Goal: Task Accomplishment & Management: Complete application form

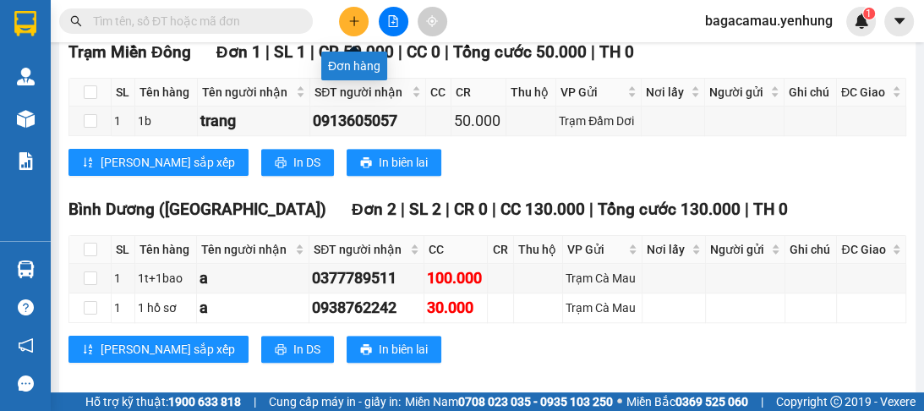
click at [352, 23] on icon "plus" at bounding box center [354, 21] width 12 height 12
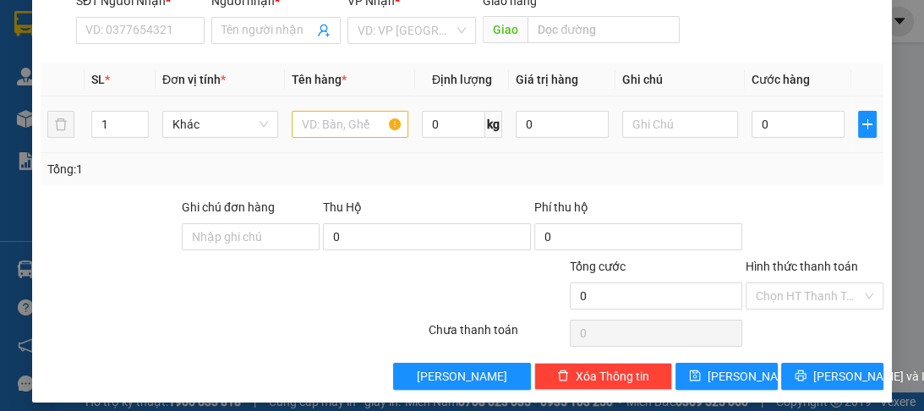
scroll to position [213, 0]
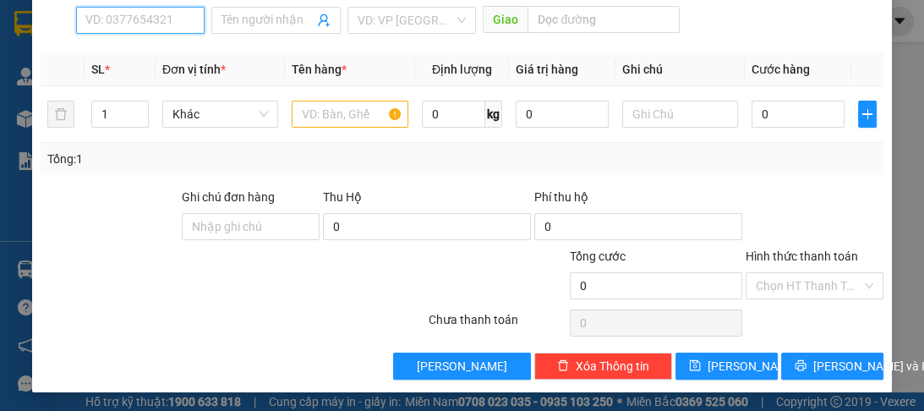
click at [145, 24] on input "SĐT Người Nhận *" at bounding box center [140, 20] width 128 height 27
click at [135, 54] on div "0911610252 - nhi" at bounding box center [138, 52] width 107 height 19
type input "0911610252"
type input "nhi"
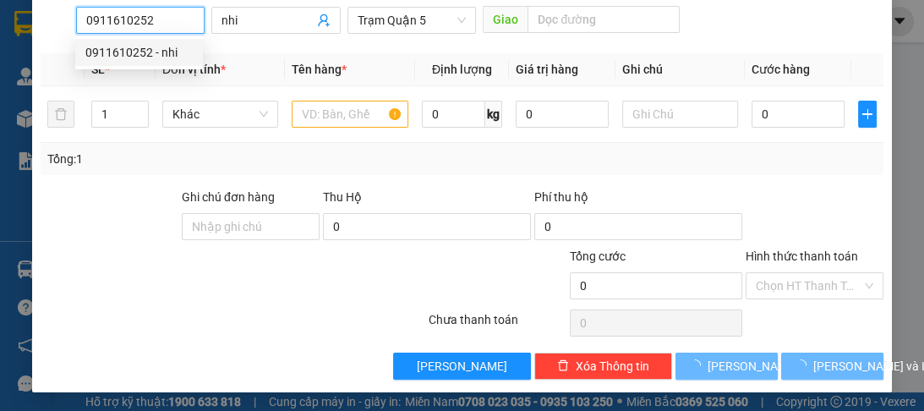
type input "80.000"
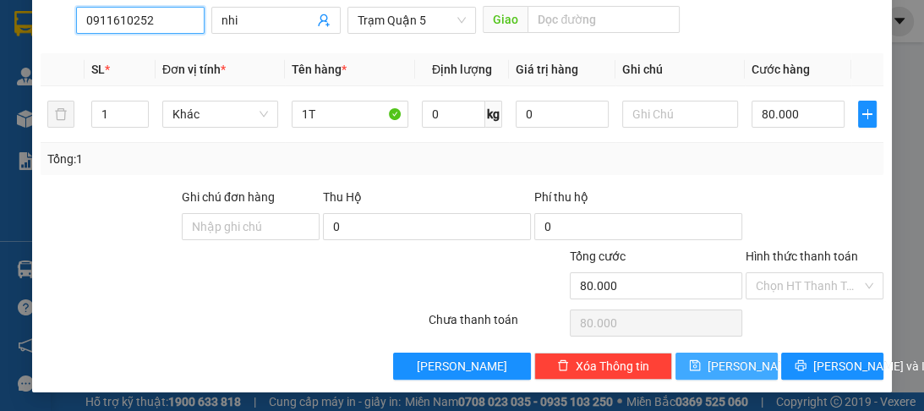
type input "0911610252"
click at [716, 369] on button "[PERSON_NAME]" at bounding box center [726, 365] width 102 height 27
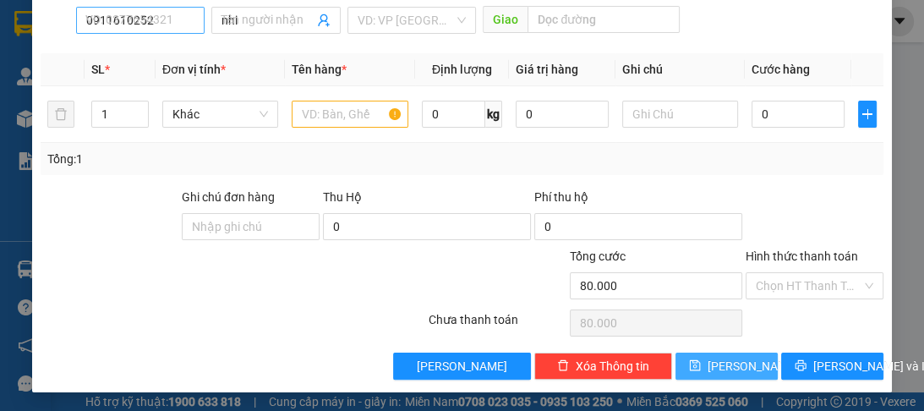
type input "0"
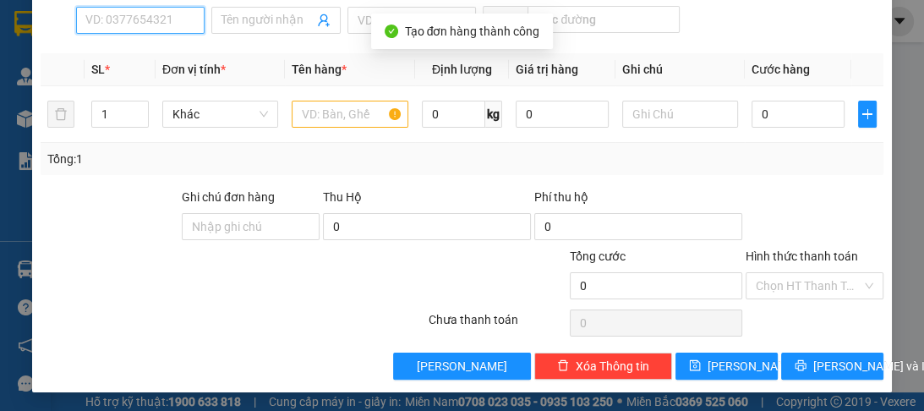
click at [108, 18] on input "SĐT Người Nhận *" at bounding box center [140, 20] width 128 height 27
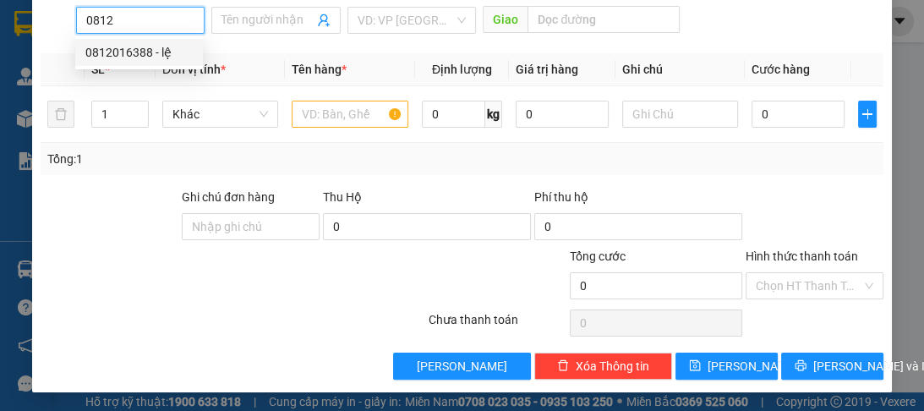
click at [115, 62] on div "0812016388 - lệ" at bounding box center [139, 52] width 128 height 27
type input "0812016388"
type input "lệ"
type input "cao tốc"
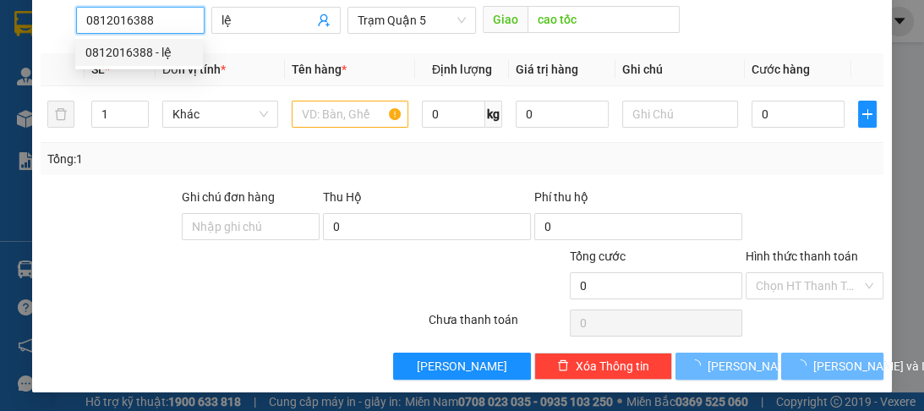
type input "70.000"
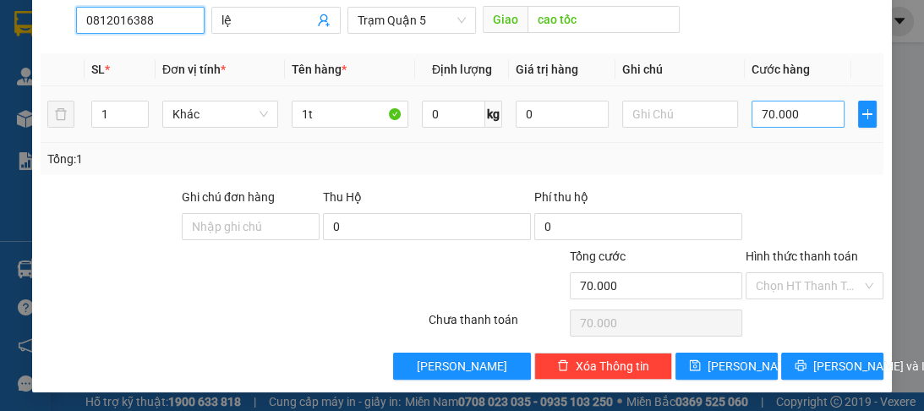
type input "0812016388"
click at [801, 112] on input "70.000" at bounding box center [797, 114] width 93 height 27
type input "0"
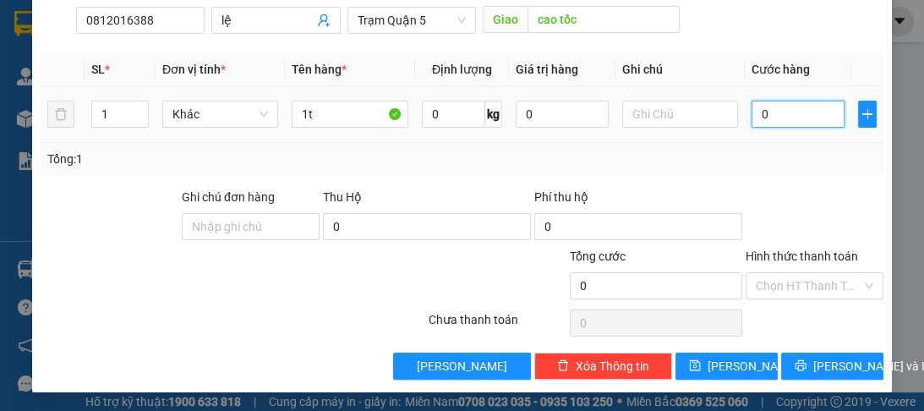
type input "8"
type input "08"
type input "80"
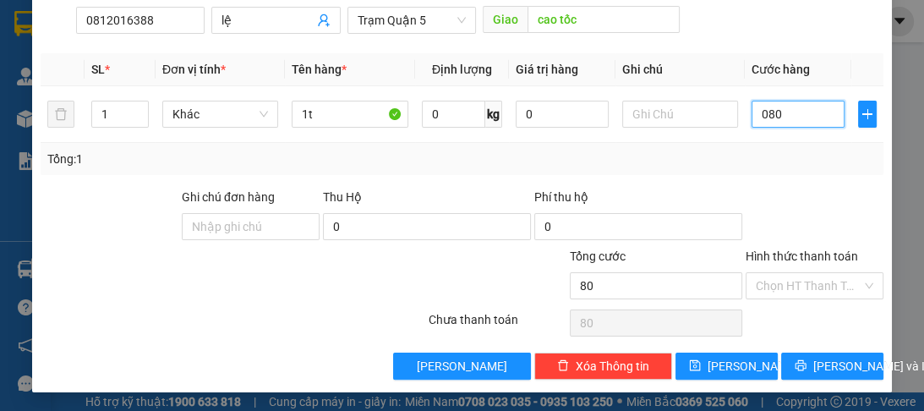
type input "080"
type input "80.000"
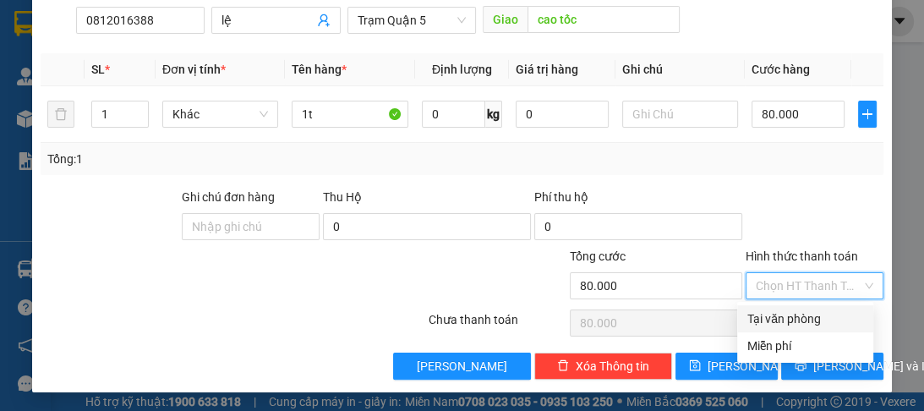
click at [811, 286] on input "Hình thức thanh toán" at bounding box center [809, 285] width 106 height 25
click at [811, 321] on div "Tại văn phòng" at bounding box center [805, 318] width 116 height 19
type input "0"
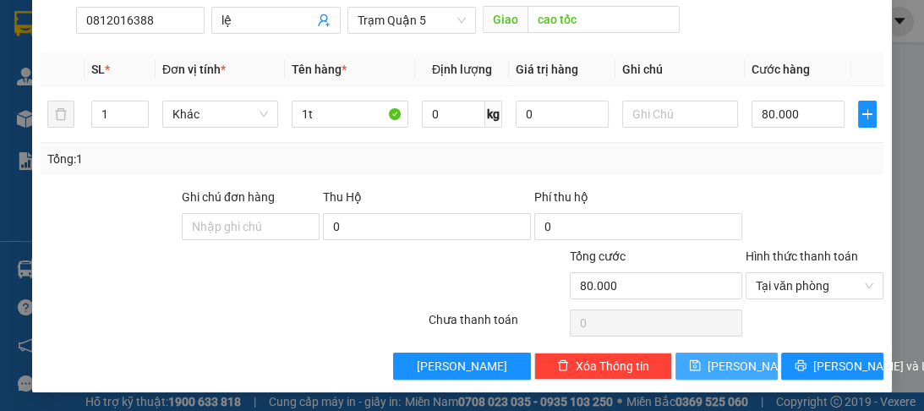
click at [751, 361] on button "[PERSON_NAME]" at bounding box center [726, 365] width 102 height 27
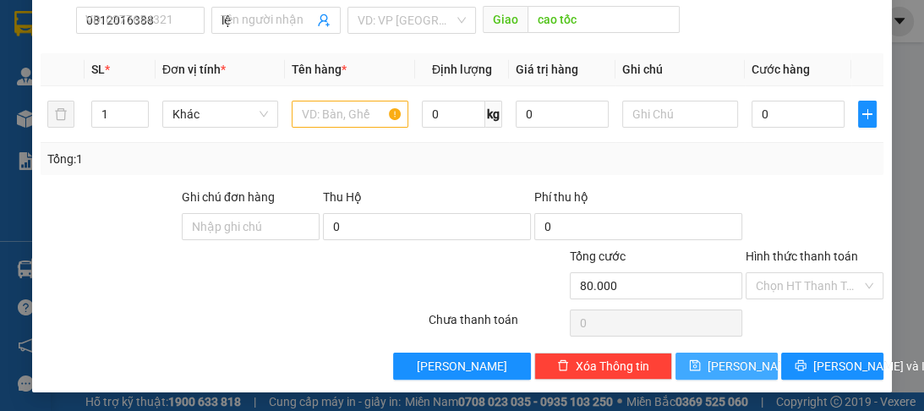
type input "0"
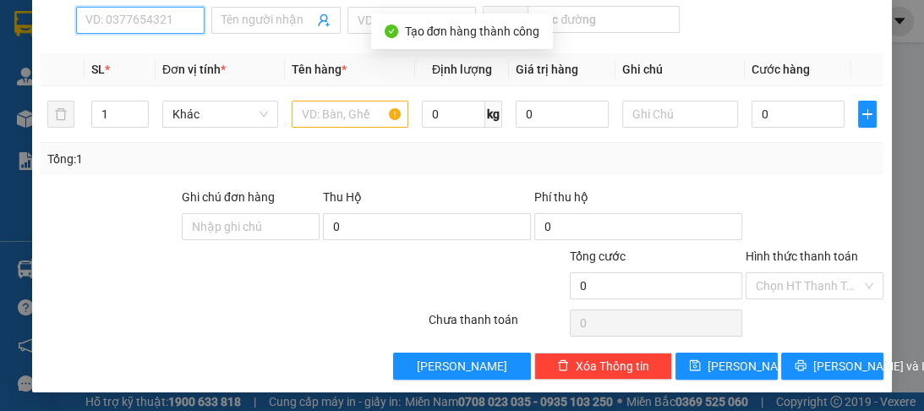
click at [98, 27] on input "SĐT Người Nhận *" at bounding box center [140, 20] width 128 height 27
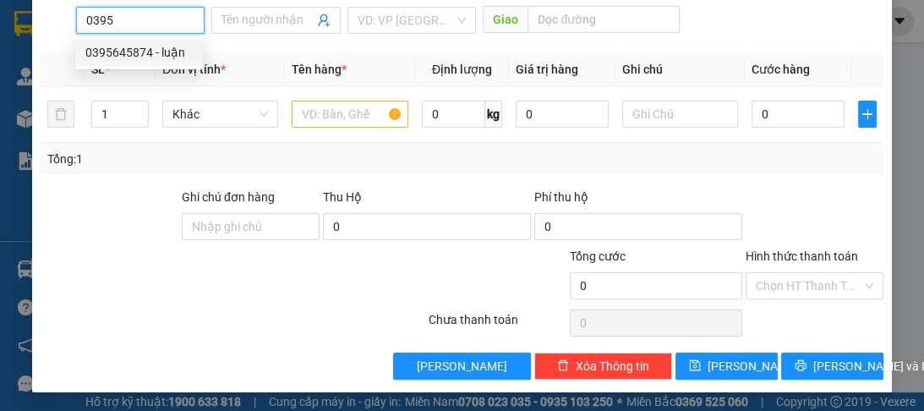
click at [108, 51] on div "0395645874 - luận" at bounding box center [138, 52] width 107 height 19
type input "0395645874"
type input "luận"
type input "70.000"
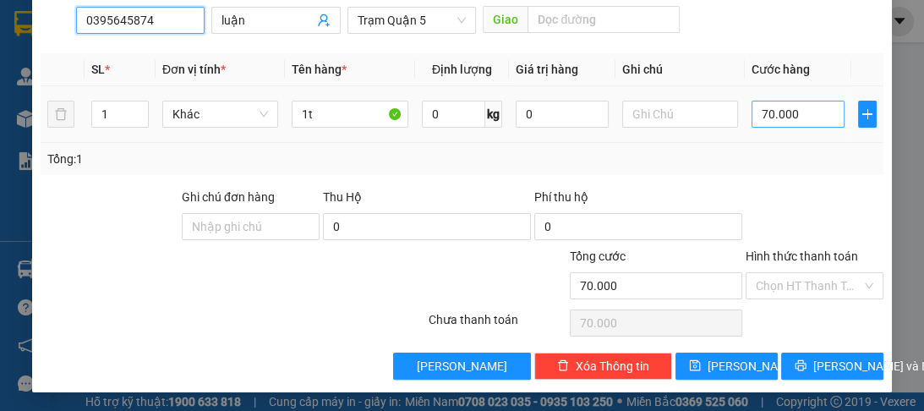
type input "0395645874"
click at [752, 118] on input "70.000" at bounding box center [797, 114] width 93 height 27
type input "0"
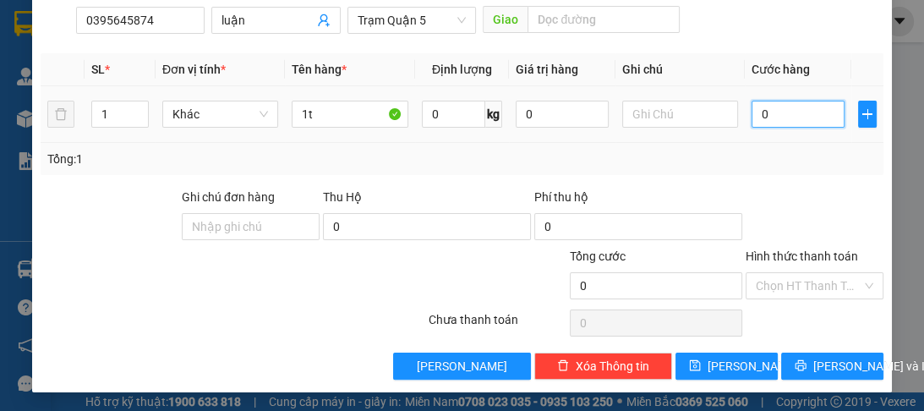
type input "8"
type input "08"
type input "80"
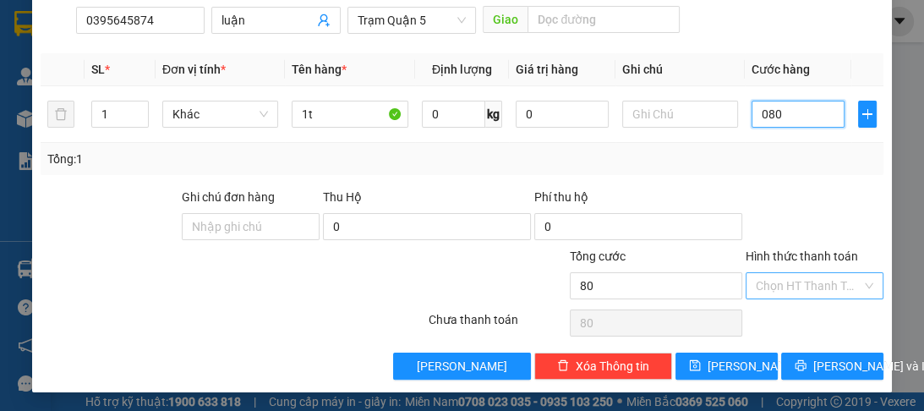
type input "080"
type input "80.000"
click at [781, 287] on input "Hình thức thanh toán" at bounding box center [809, 285] width 106 height 25
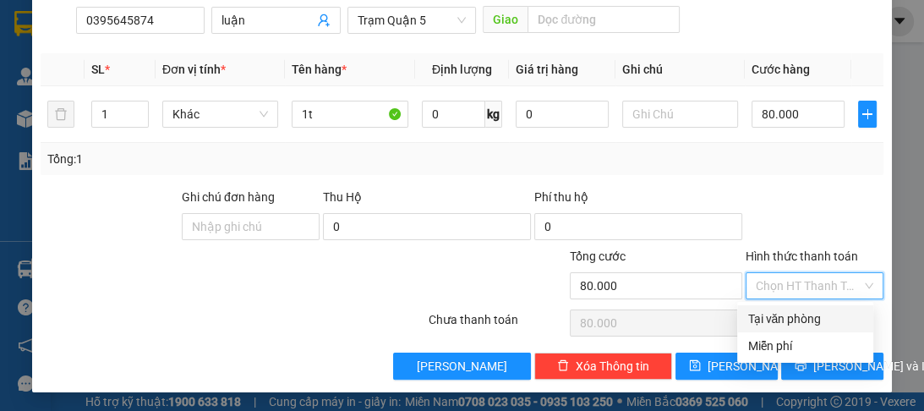
click at [771, 312] on div "Tại văn phòng" at bounding box center [805, 318] width 116 height 19
type input "0"
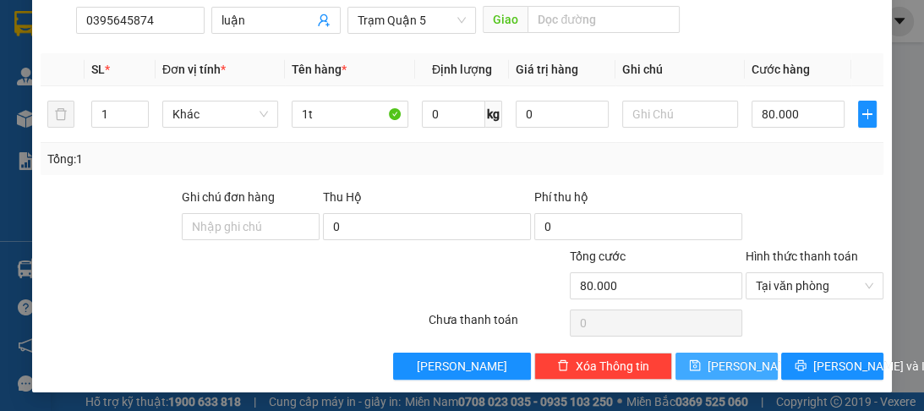
click at [739, 369] on button "[PERSON_NAME]" at bounding box center [726, 365] width 102 height 27
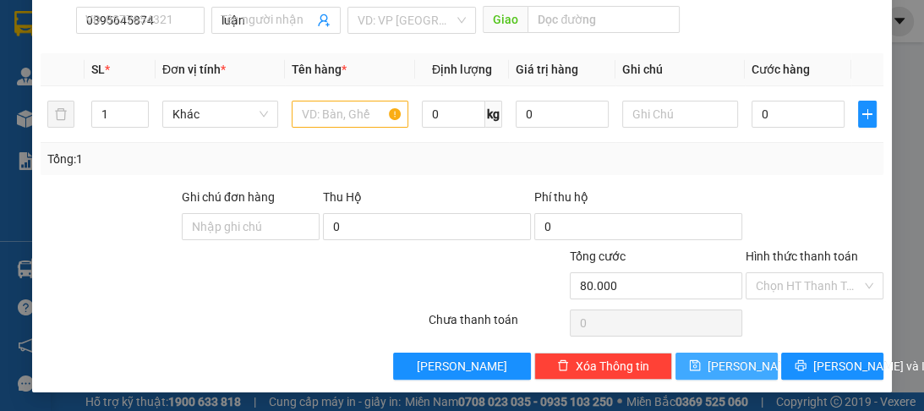
type input "0"
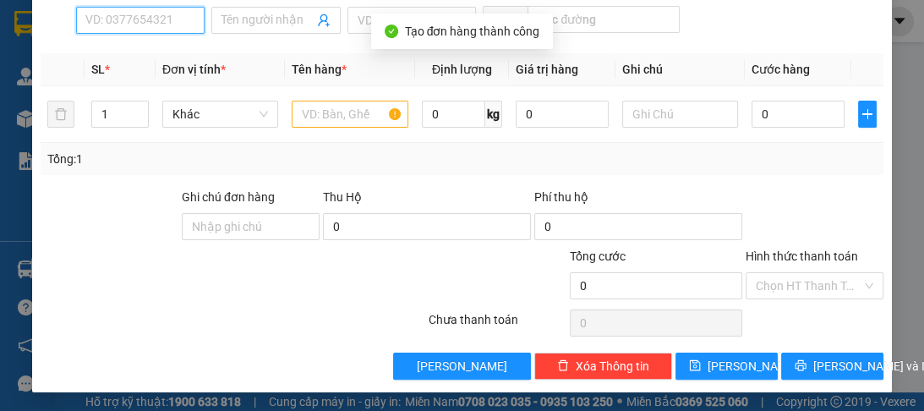
click at [127, 27] on input "SĐT Người Nhận *" at bounding box center [140, 20] width 128 height 27
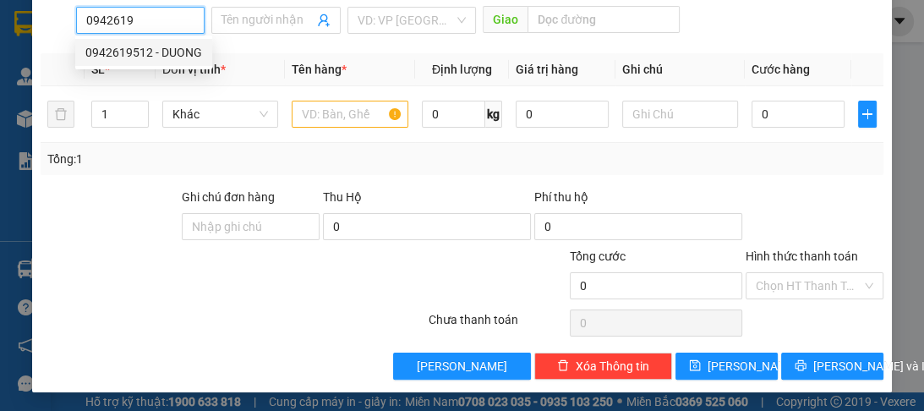
click at [172, 57] on div "0942619512 - DUONG" at bounding box center [143, 52] width 117 height 19
type input "0942619512"
type input "DUONG"
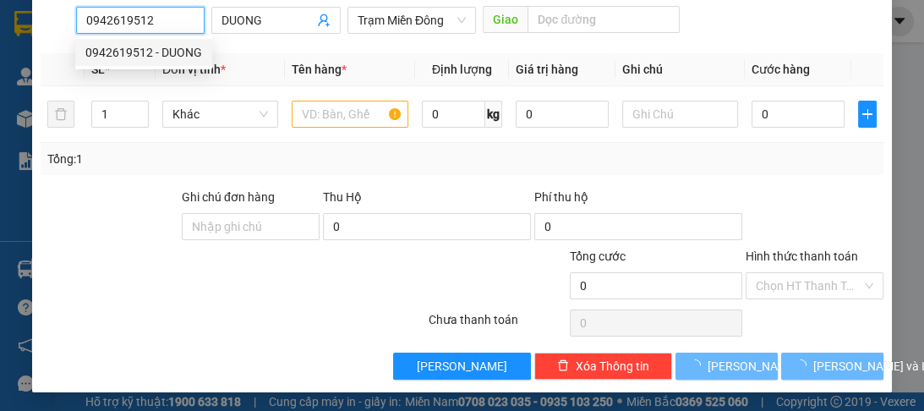
type input "30.000"
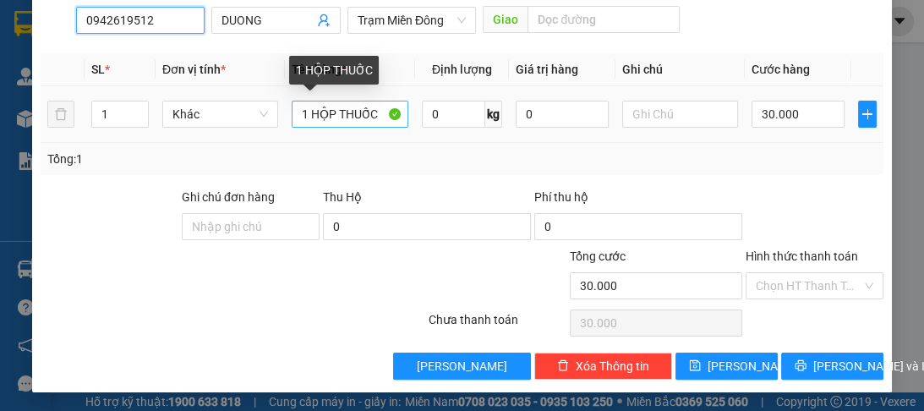
type input "0942619512"
click at [375, 114] on input "1 HỘP THUỐC" at bounding box center [350, 114] width 116 height 27
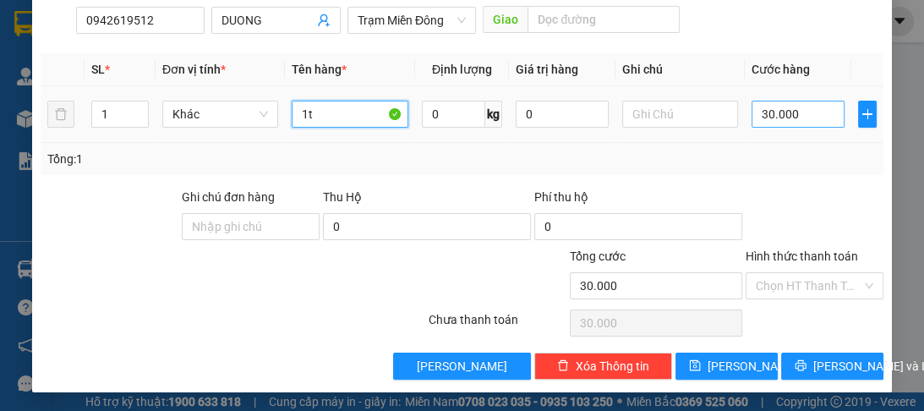
type input "1t"
click at [783, 117] on input "30.000" at bounding box center [797, 114] width 93 height 27
type input "0"
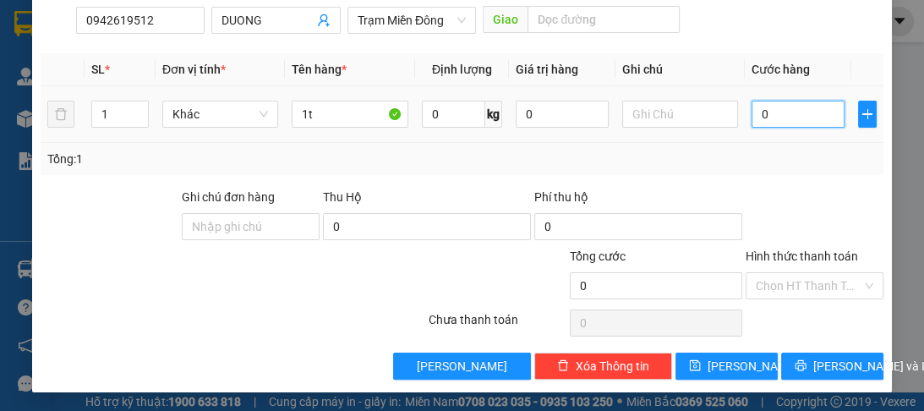
type input "8"
type input "08"
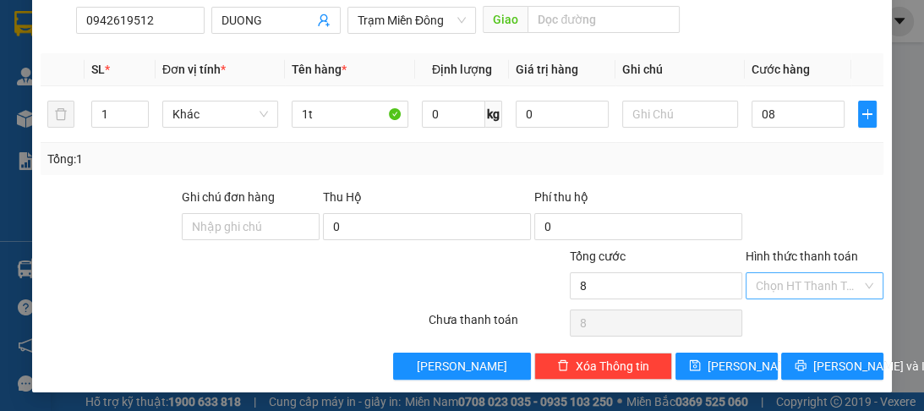
type input "8.000"
click at [806, 274] on input "Hình thức thanh toán" at bounding box center [809, 285] width 106 height 25
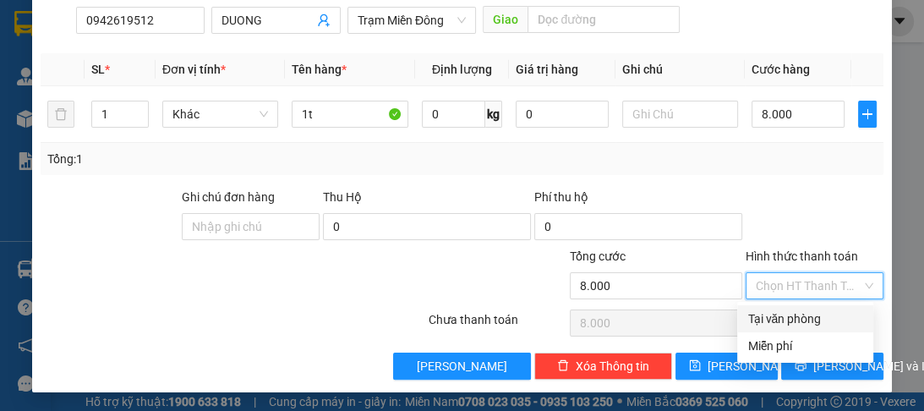
click at [788, 315] on div "Tại văn phòng" at bounding box center [805, 318] width 116 height 19
type input "0"
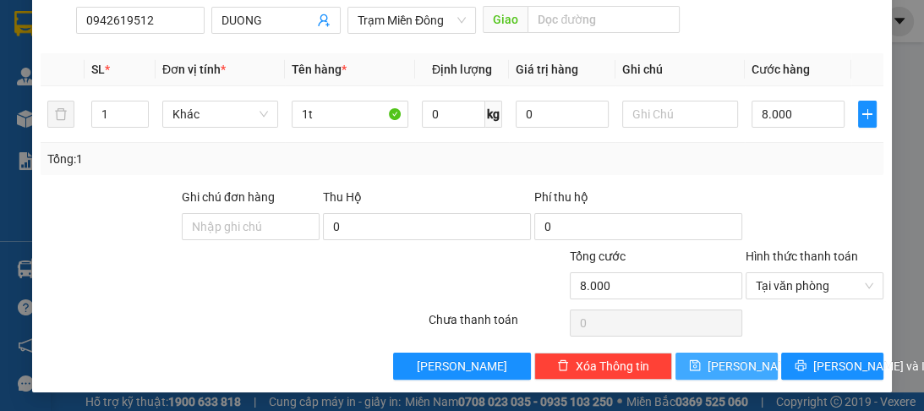
click at [725, 358] on span "[PERSON_NAME]" at bounding box center [752, 366] width 90 height 19
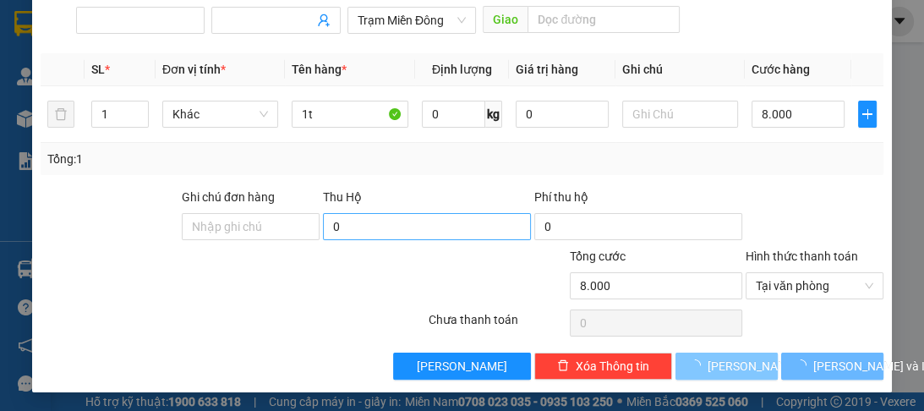
type input "0"
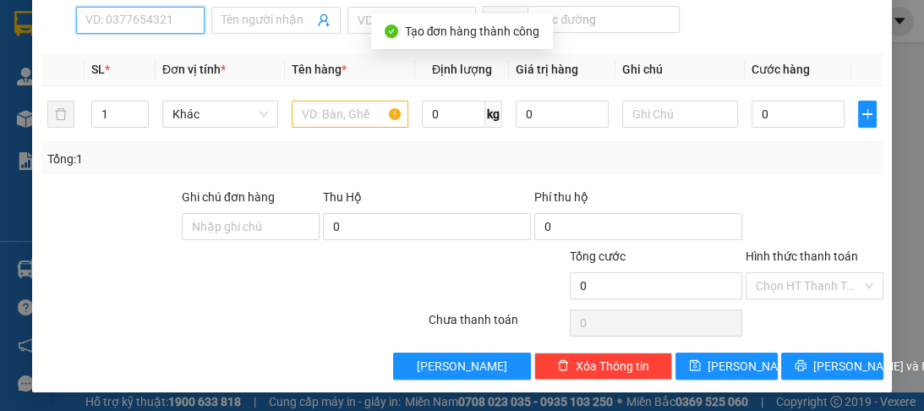
click at [91, 14] on input "SĐT Người Nhận *" at bounding box center [140, 20] width 128 height 27
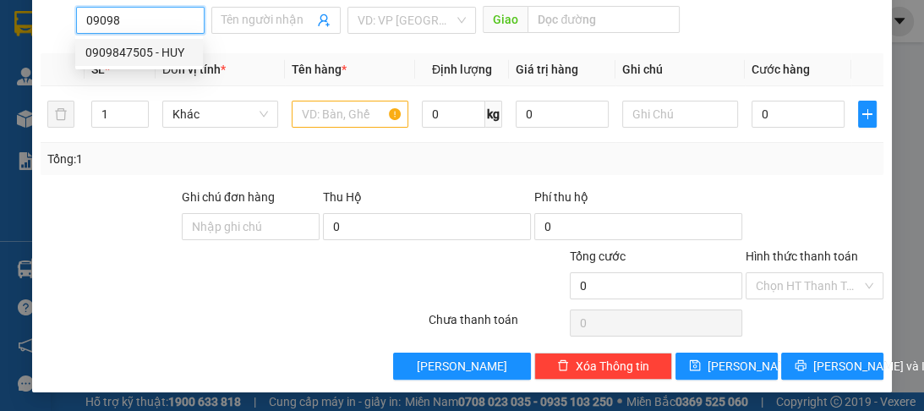
click at [124, 59] on div "0909847505 - HUY" at bounding box center [138, 52] width 107 height 19
type input "0909847505"
type input "HUY"
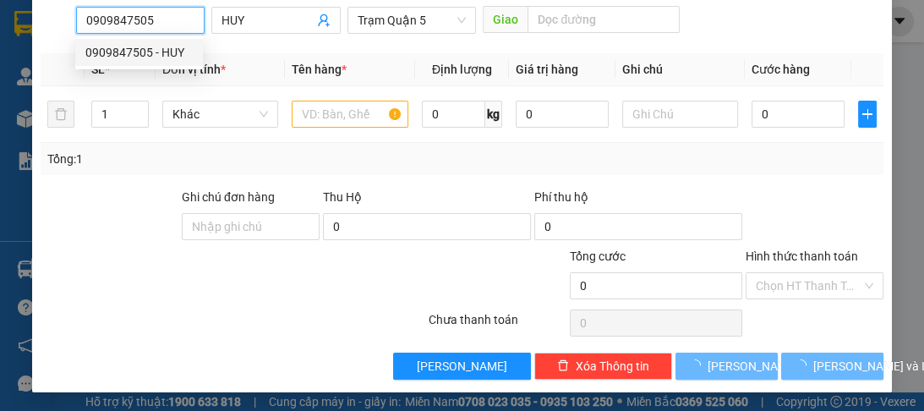
type input "30.000"
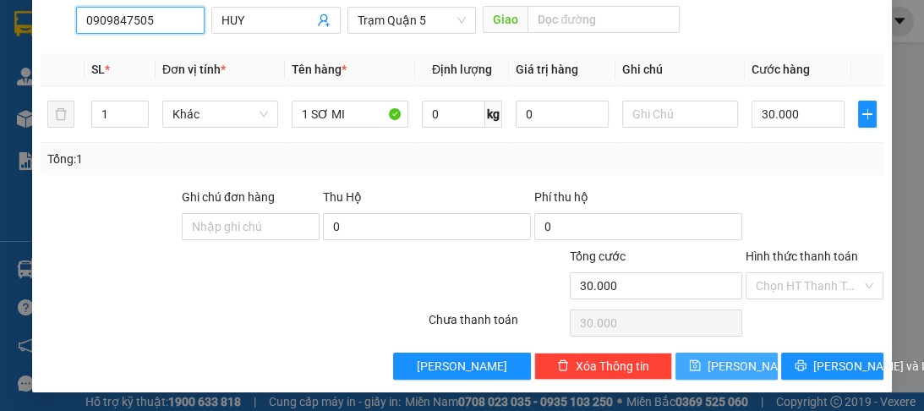
type input "0909847505"
click at [724, 366] on span "[PERSON_NAME]" at bounding box center [752, 366] width 90 height 19
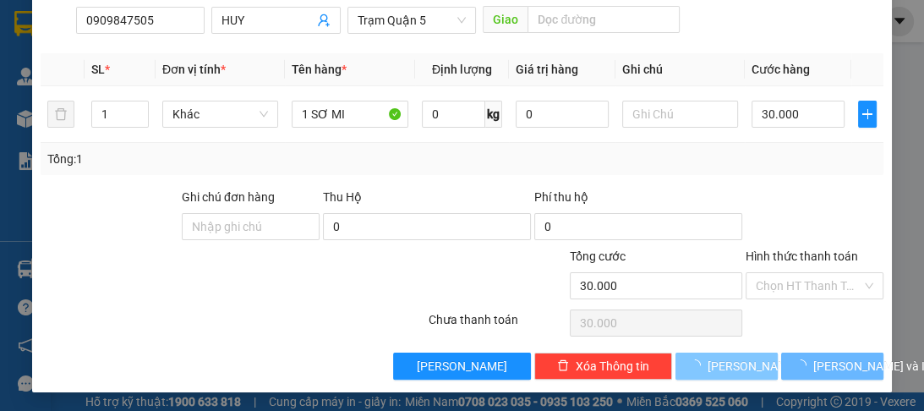
type input "0"
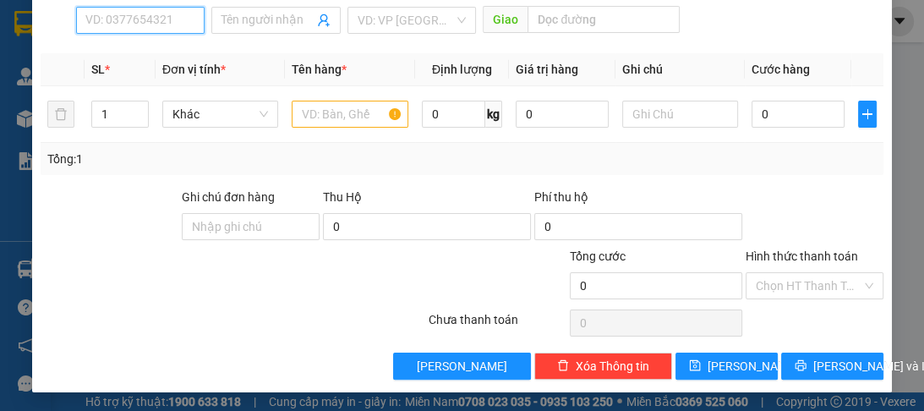
click at [97, 29] on input "SĐT Người Nhận *" at bounding box center [140, 20] width 128 height 27
click at [112, 52] on div "0918583370 - tai.." at bounding box center [138, 52] width 107 height 19
type input "0918583370"
type input "tai.."
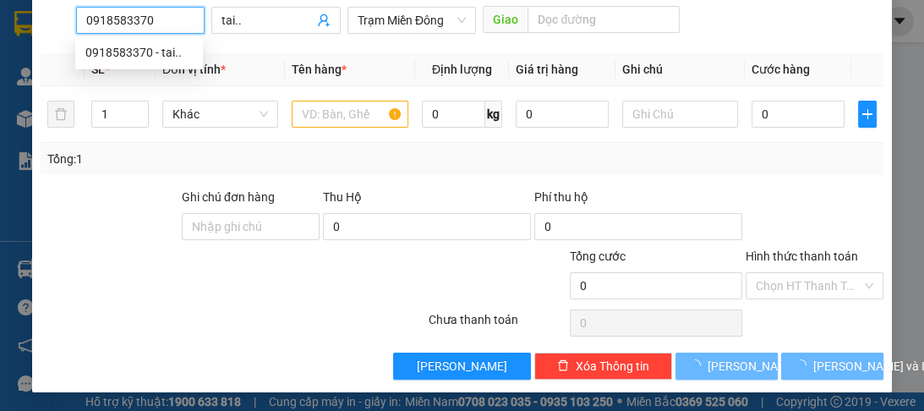
type input "120.000"
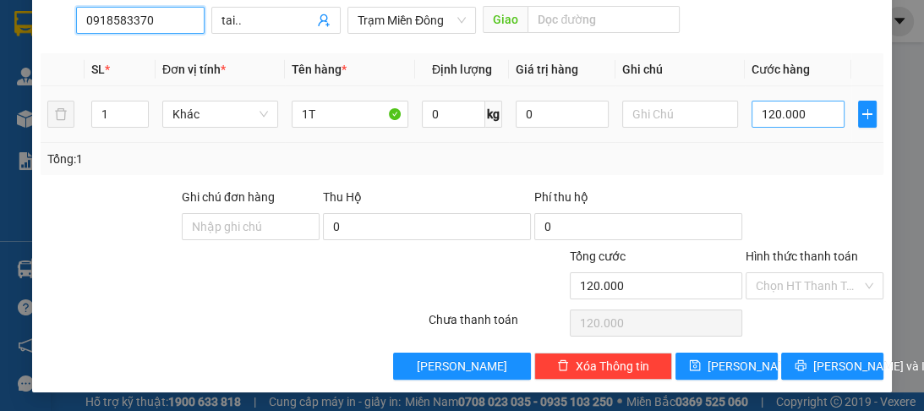
type input "0918583370"
click at [773, 118] on input "120.000" at bounding box center [797, 114] width 93 height 27
type input "0"
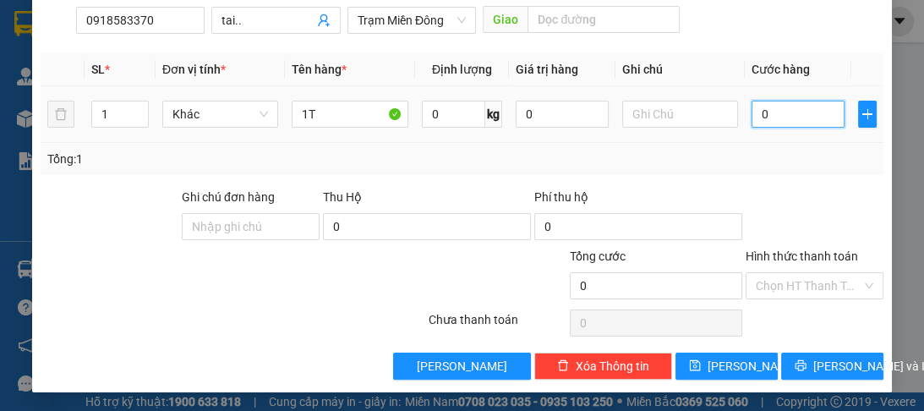
type input "1"
type input "01"
type input "10"
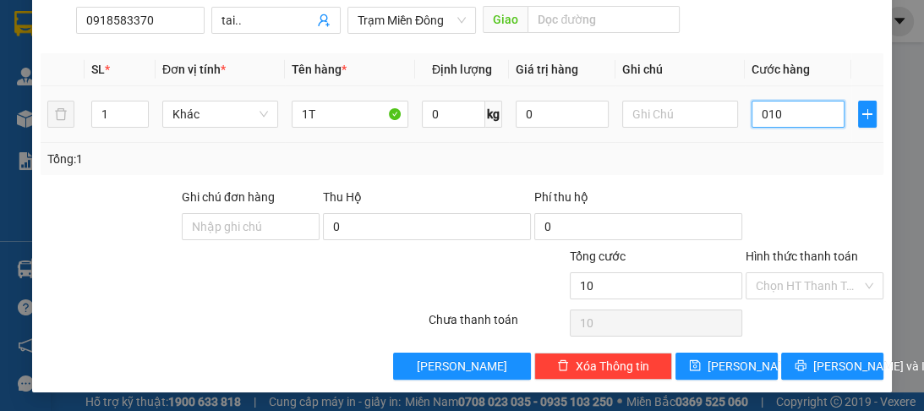
type input "0.100"
type input "100"
type input "0.100"
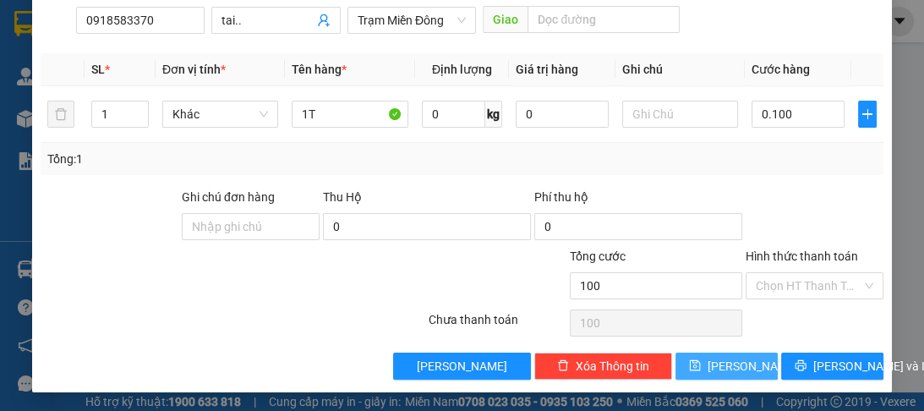
type input "100.000"
click at [720, 358] on span "[PERSON_NAME]" at bounding box center [752, 366] width 90 height 19
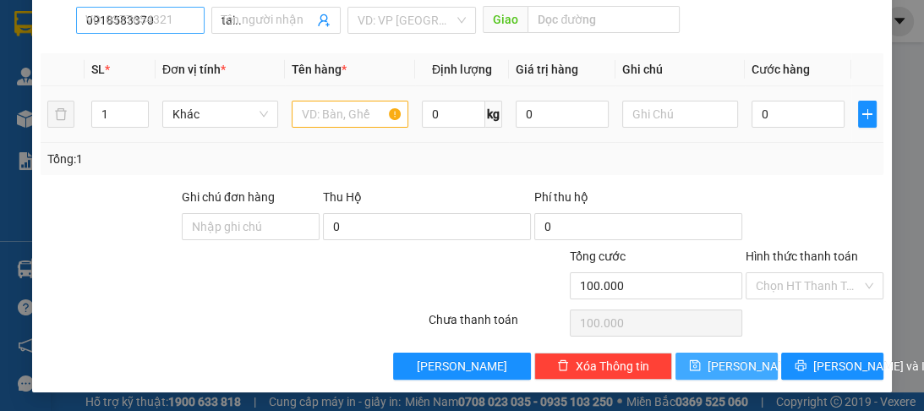
type input "0"
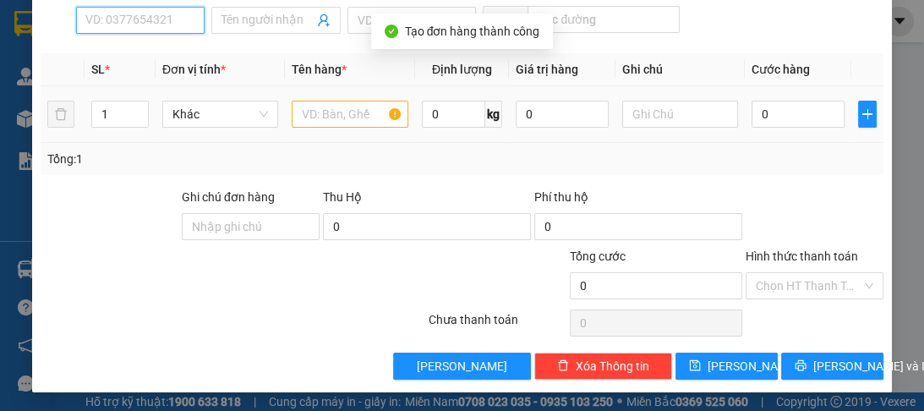
click at [109, 14] on input "SĐT Người Nhận *" at bounding box center [140, 20] width 128 height 27
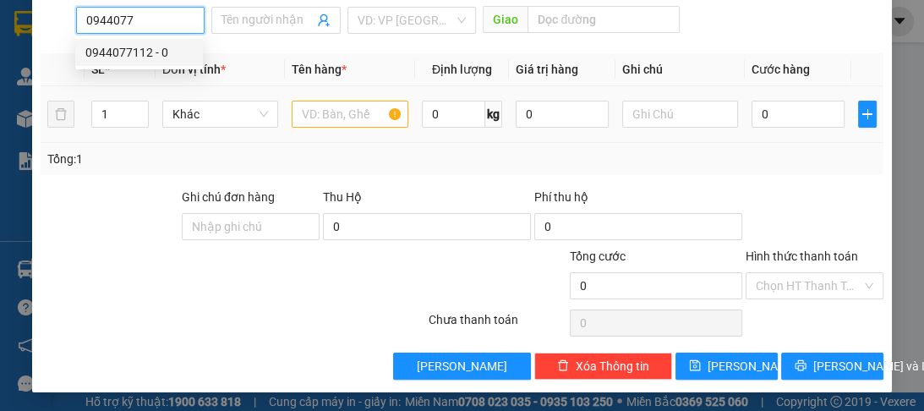
click at [114, 51] on div "0944077112 - 0" at bounding box center [138, 52] width 107 height 19
type input "0944077112"
type input "0"
type input "120.000"
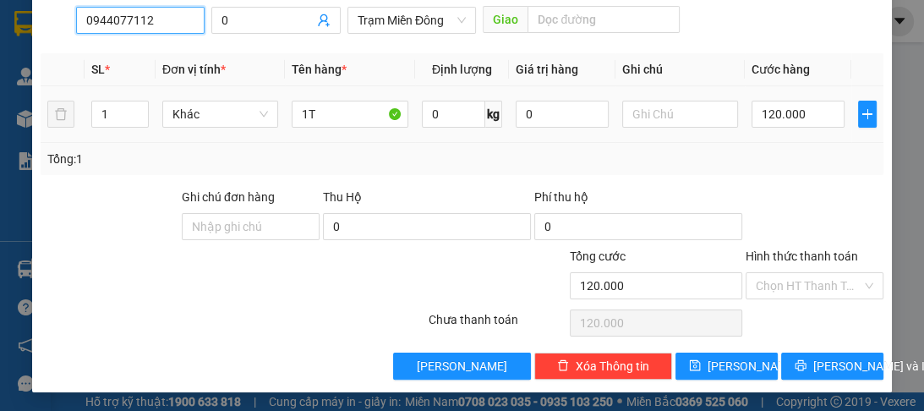
type input "0944077112"
drag, startPoint x: 800, startPoint y: 128, endPoint x: 798, endPoint y: 118, distance: 10.5
click at [800, 121] on div "120.000" at bounding box center [797, 114] width 93 height 34
click at [798, 118] on input "120.000" at bounding box center [797, 114] width 93 height 27
type input "0"
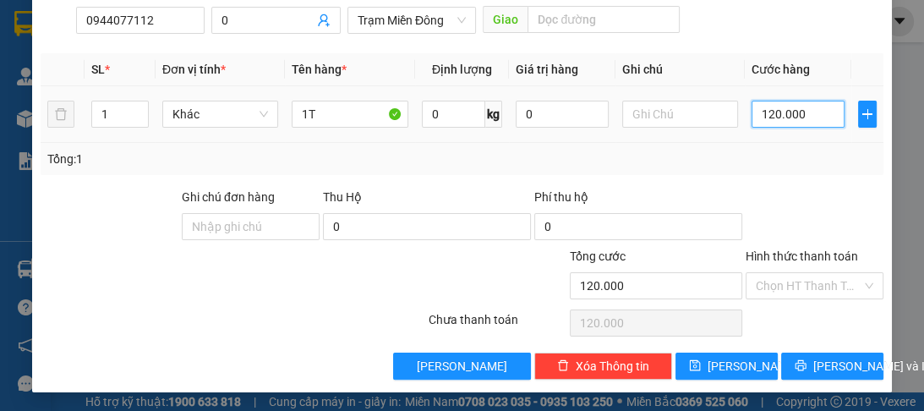
type input "0"
type input "7"
type input "070"
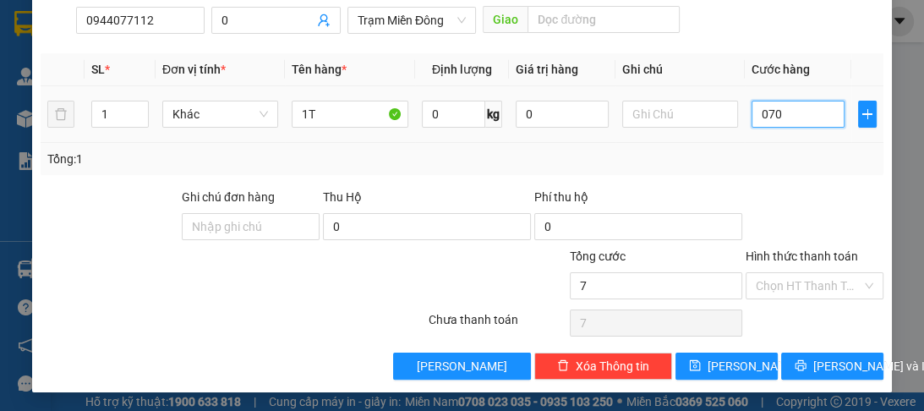
type input "70"
type input "070"
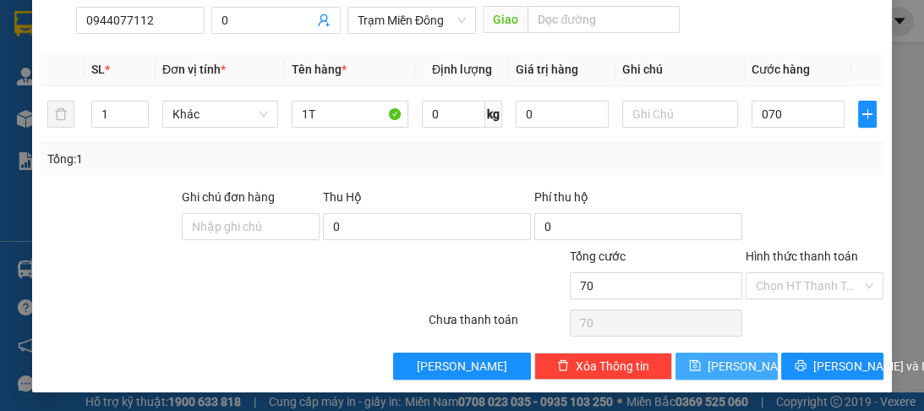
type input "70.000"
click at [723, 365] on span "[PERSON_NAME]" at bounding box center [752, 366] width 90 height 19
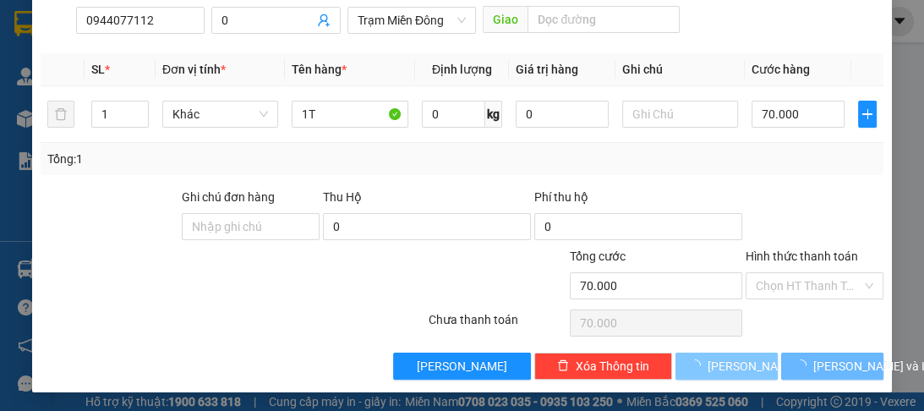
type input "0"
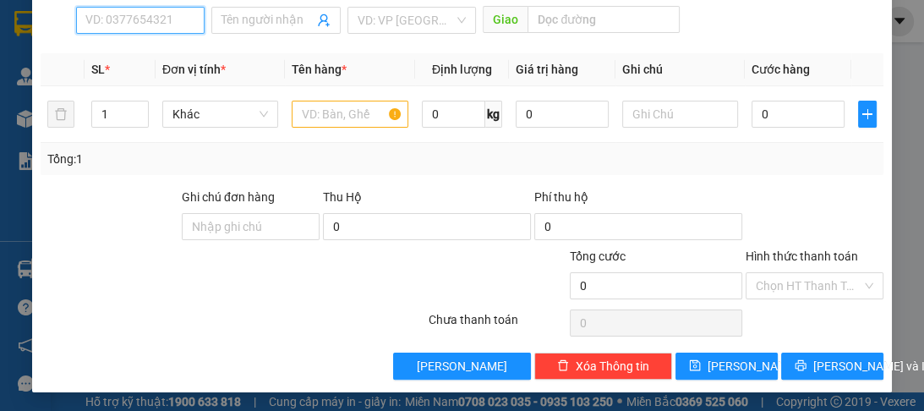
click at [115, 23] on input "SĐT Người Nhận *" at bounding box center [140, 20] width 128 height 27
click at [132, 54] on div "0836901939 - thi" at bounding box center [138, 52] width 107 height 19
type input "0836901939"
type input "thi"
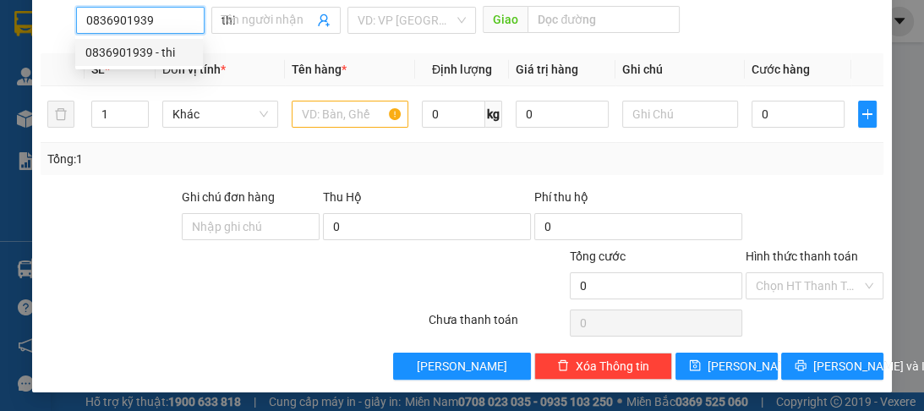
type input "440.000"
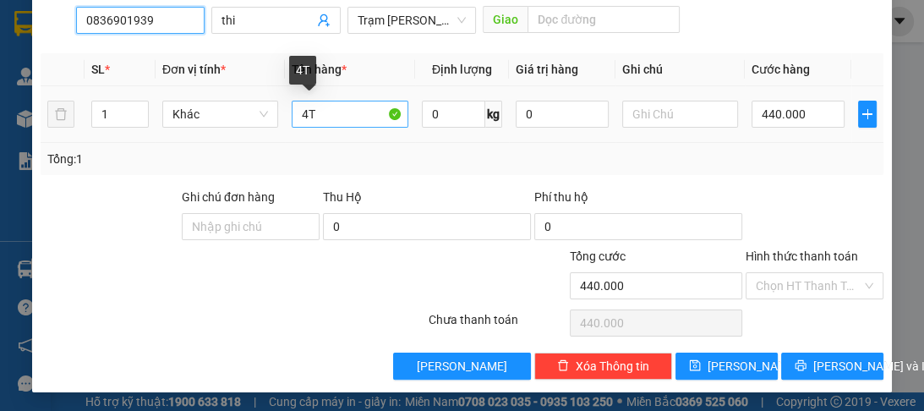
type input "0836901939"
click at [304, 124] on input "4T" at bounding box center [350, 114] width 116 height 27
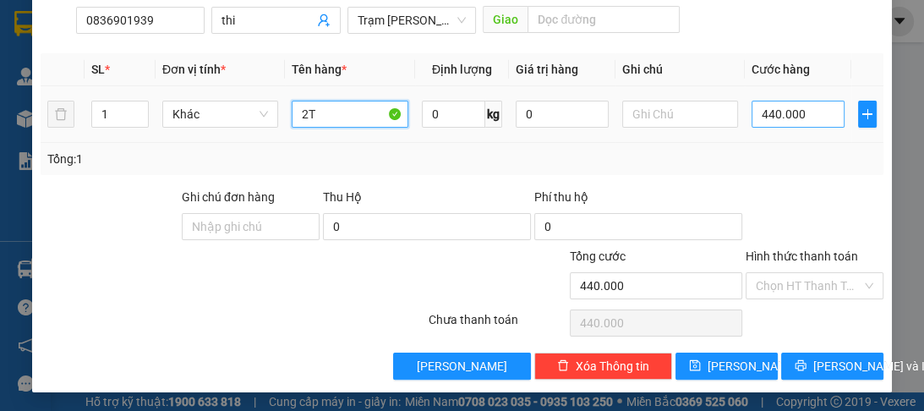
type input "2T"
click at [754, 120] on input "440.000" at bounding box center [797, 114] width 93 height 27
type input "0"
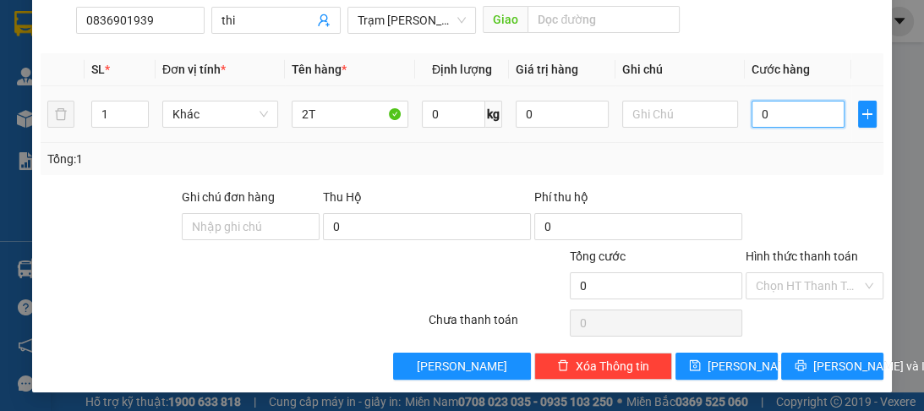
type input "2"
type input "020"
type input "20"
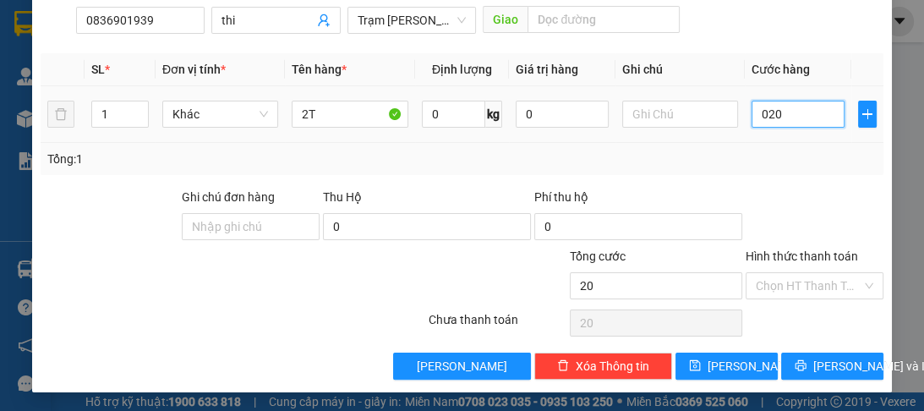
type input "0.200"
type input "200"
type input "0.200"
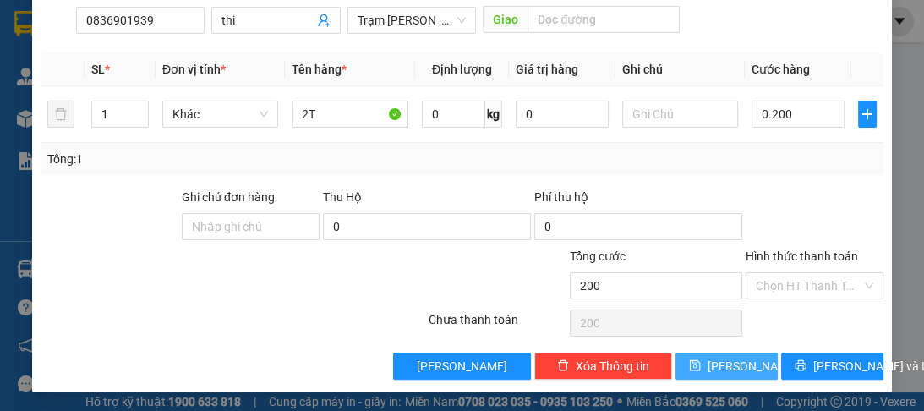
type input "200.000"
click at [717, 362] on button "[PERSON_NAME]" at bounding box center [726, 365] width 102 height 27
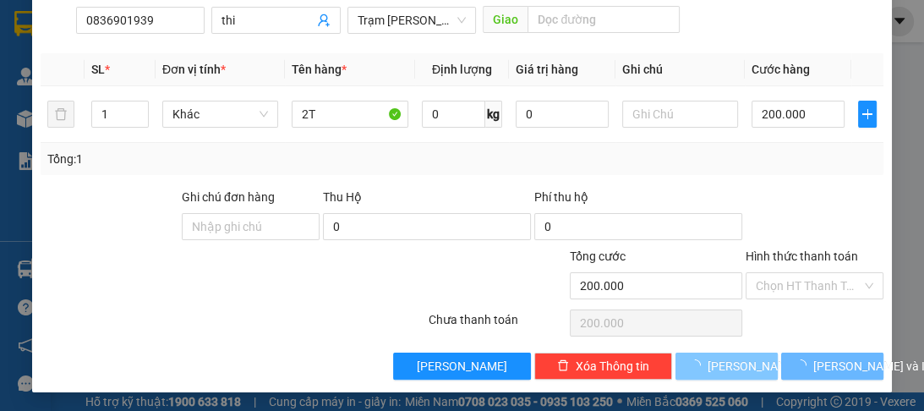
type input "0"
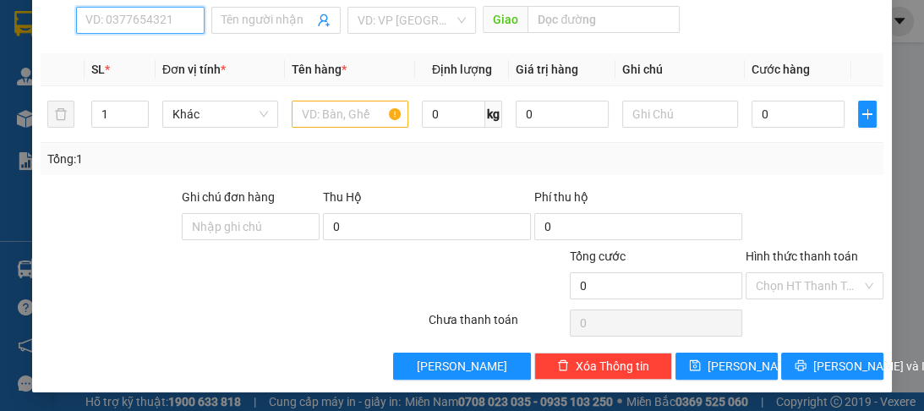
click at [103, 20] on input "SĐT Người Nhận *" at bounding box center [140, 20] width 128 height 27
type input "0355544557"
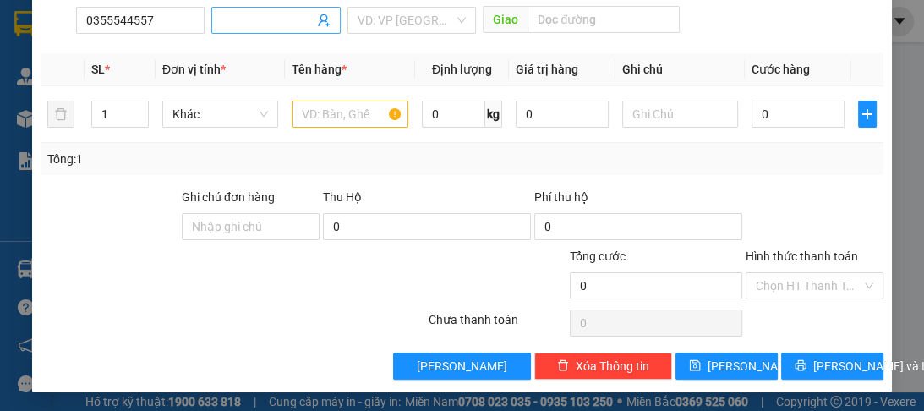
click at [216, 25] on span at bounding box center [275, 20] width 128 height 27
type input "a"
click at [403, 9] on input "search" at bounding box center [406, 20] width 96 height 25
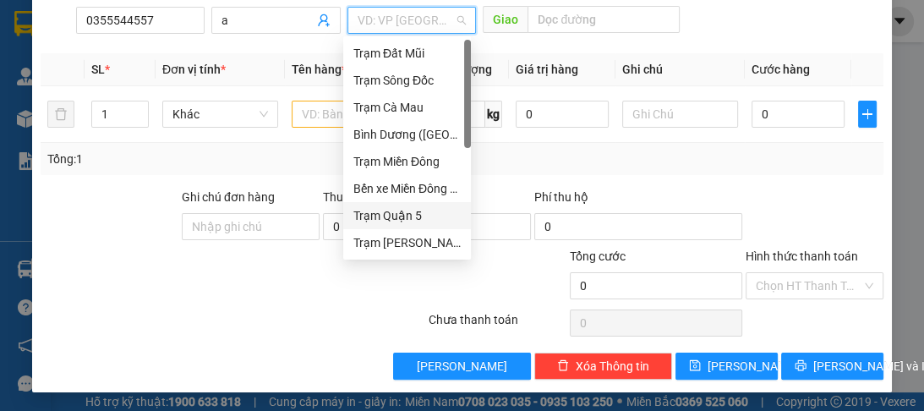
drag, startPoint x: 399, startPoint y: 224, endPoint x: 455, endPoint y: 183, distance: 69.5
click at [404, 221] on div "Trạm Quận 5" at bounding box center [406, 215] width 107 height 19
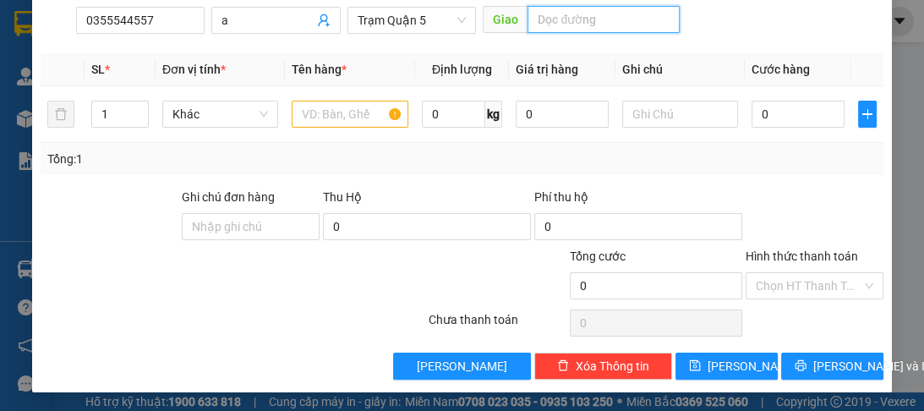
click at [561, 27] on input "text" at bounding box center [603, 19] width 152 height 27
type input "bvq ánh"
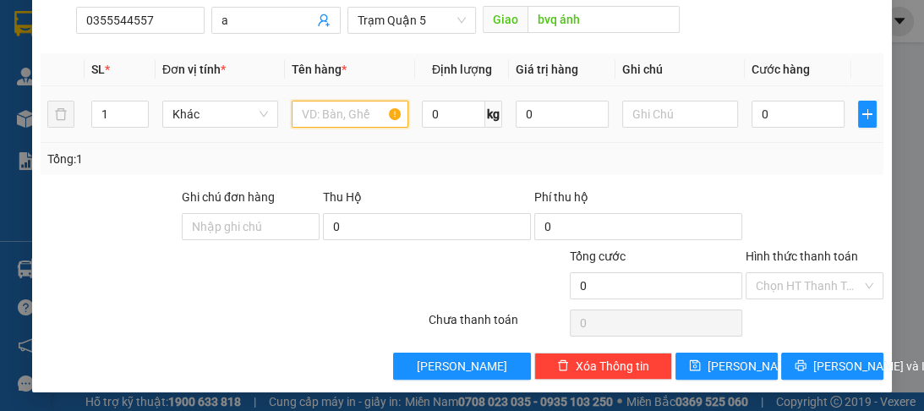
click at [344, 116] on input "text" at bounding box center [350, 114] width 116 height 27
type input "1t"
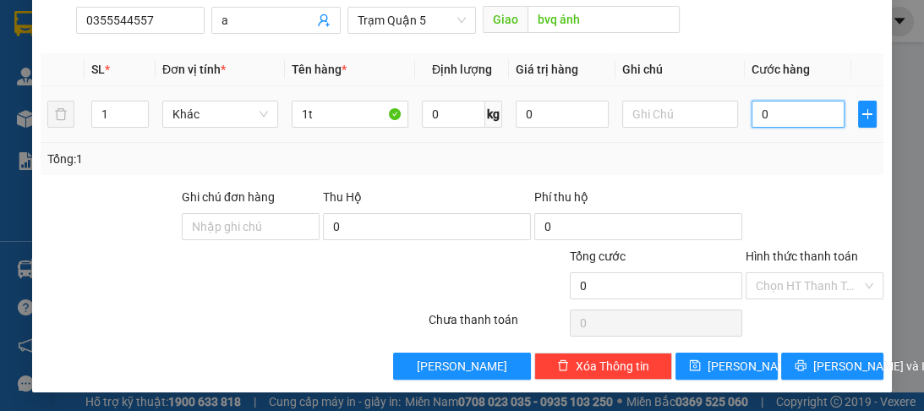
click at [770, 105] on input "0" at bounding box center [797, 114] width 93 height 27
type input "1"
type input "10"
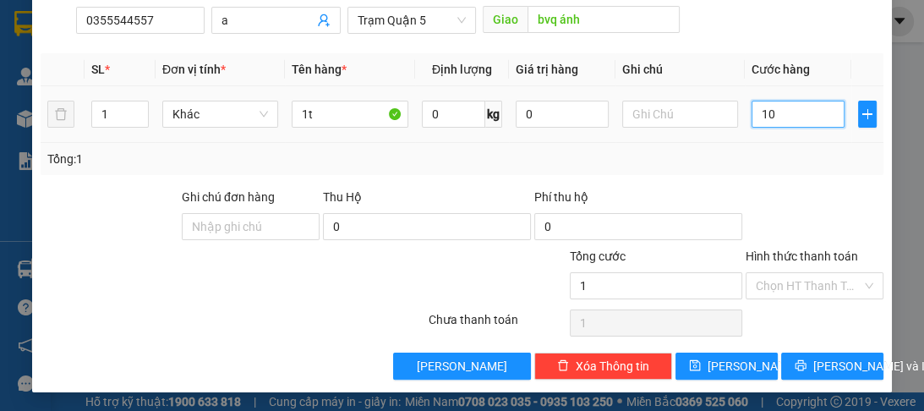
type input "10"
type input "100"
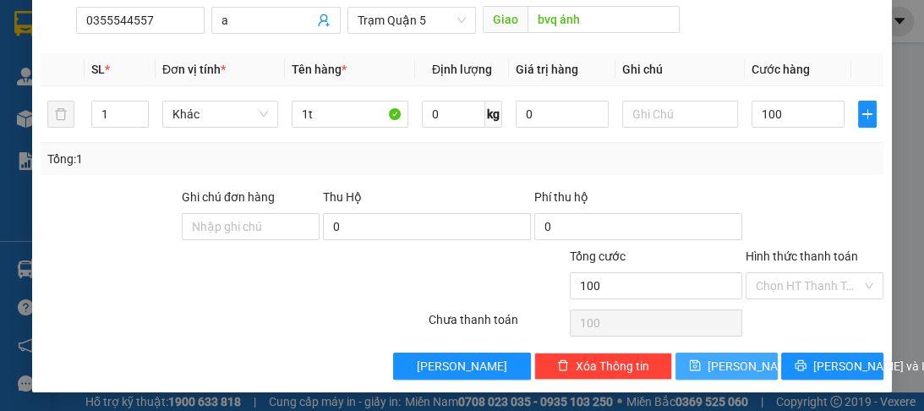
type input "100.000"
click at [721, 364] on span "[PERSON_NAME]" at bounding box center [752, 366] width 90 height 19
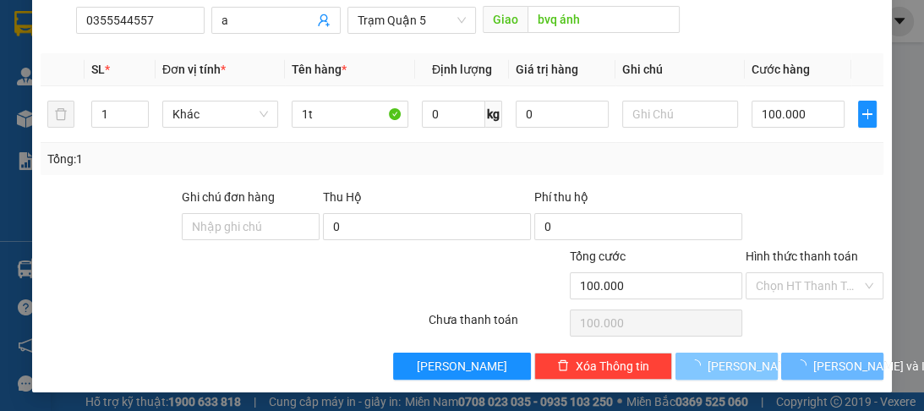
type input "0"
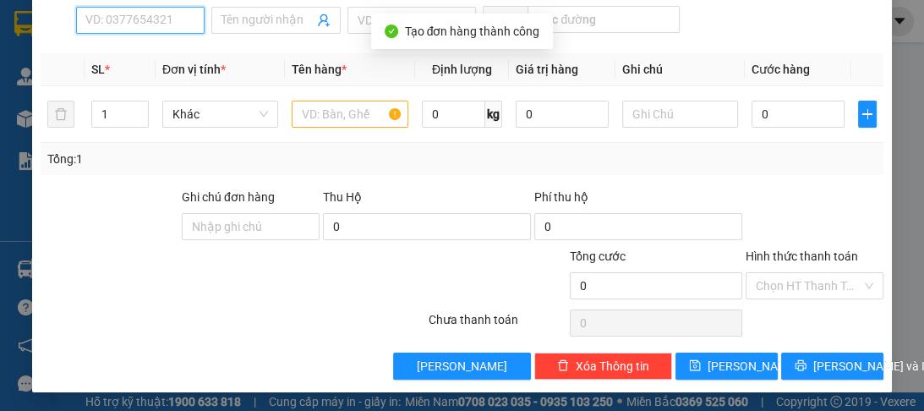
click at [106, 25] on input "SĐT Người Nhận *" at bounding box center [140, 20] width 128 height 27
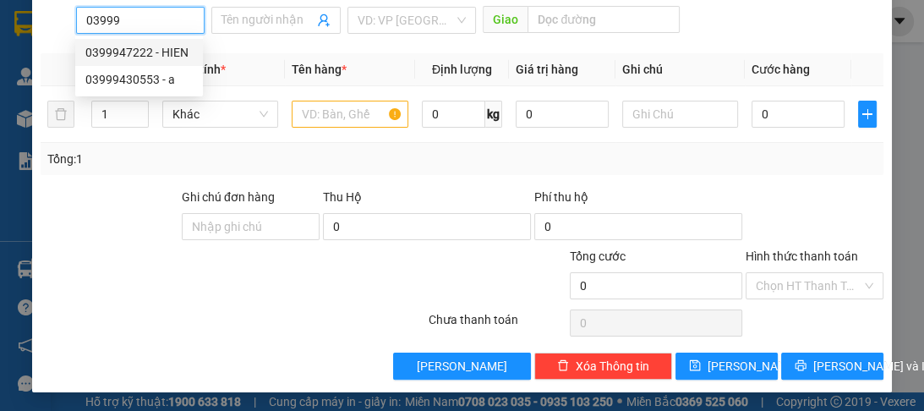
click at [126, 57] on div "0399947222 - HIEN" at bounding box center [138, 52] width 107 height 19
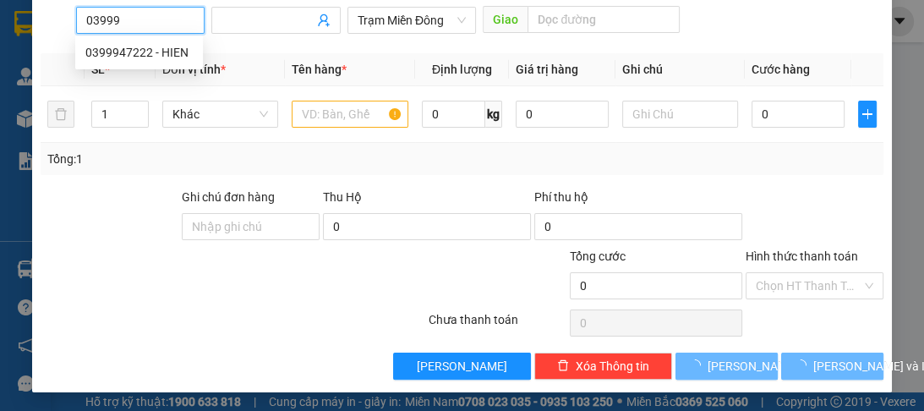
type input "0399947222"
type input "HIEN"
type input "50.000"
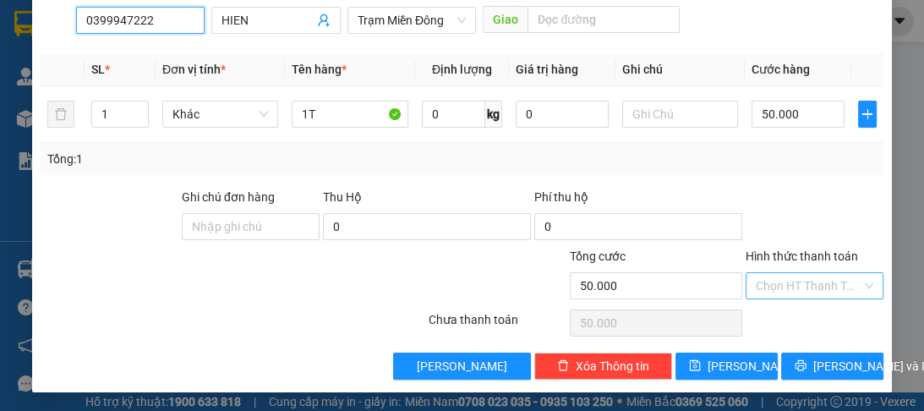
type input "0399947222"
click at [777, 281] on input "Hình thức thanh toán" at bounding box center [809, 285] width 106 height 25
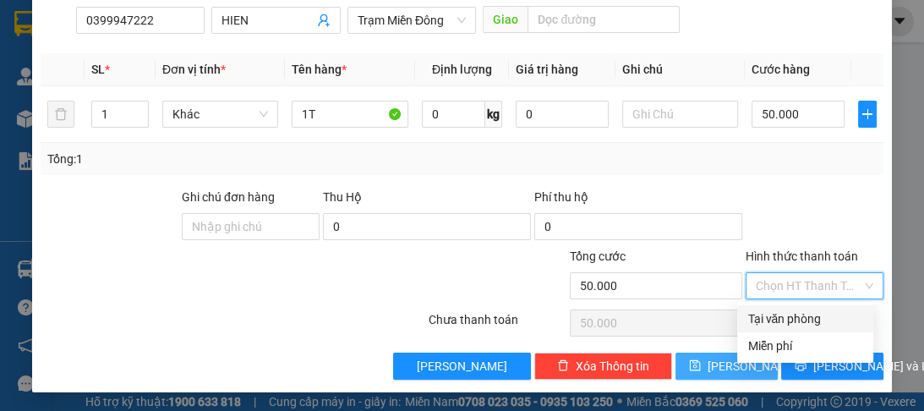
drag, startPoint x: 774, startPoint y: 320, endPoint x: 735, endPoint y: 363, distance: 58.0
click at [754, 348] on div "Tại văn phòng Miễn phí" at bounding box center [805, 332] width 136 height 54
click at [763, 314] on div "Tại văn phòng" at bounding box center [805, 318] width 116 height 19
type input "0"
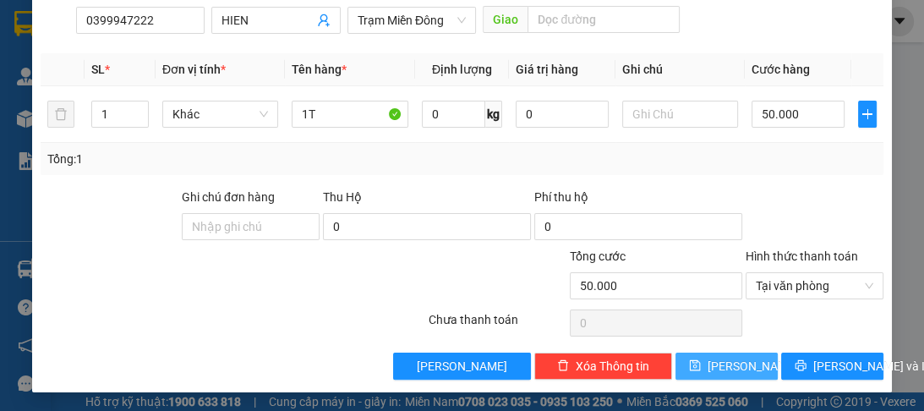
click at [724, 370] on span "[PERSON_NAME]" at bounding box center [752, 366] width 90 height 19
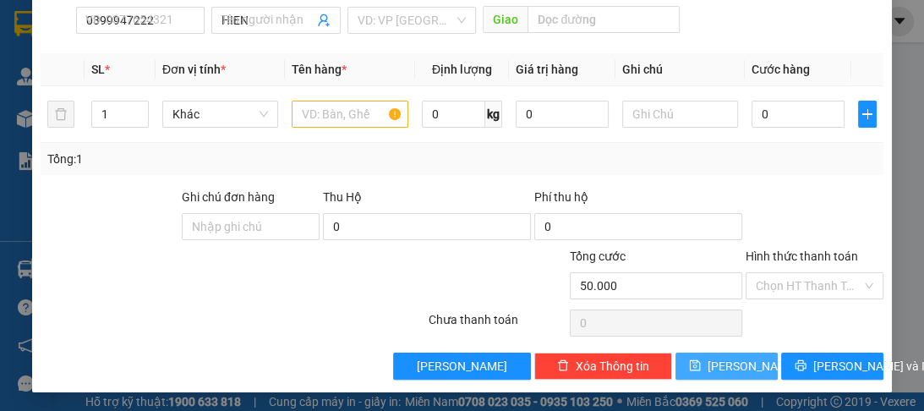
type input "0"
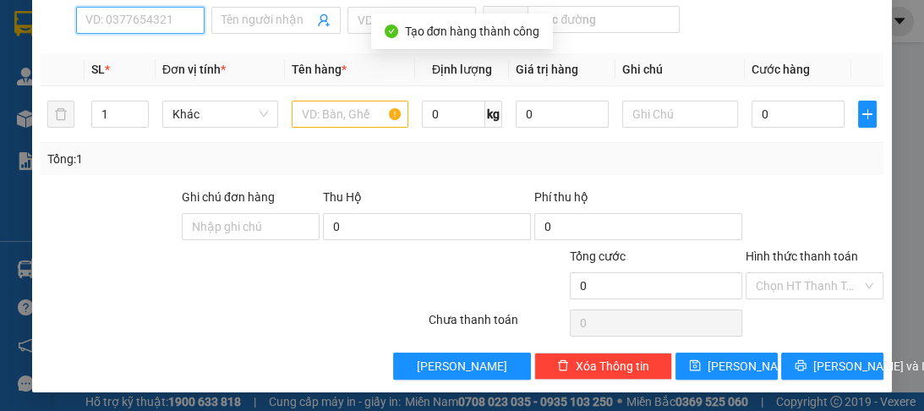
click at [95, 17] on input "SĐT Người Nhận *" at bounding box center [140, 20] width 128 height 27
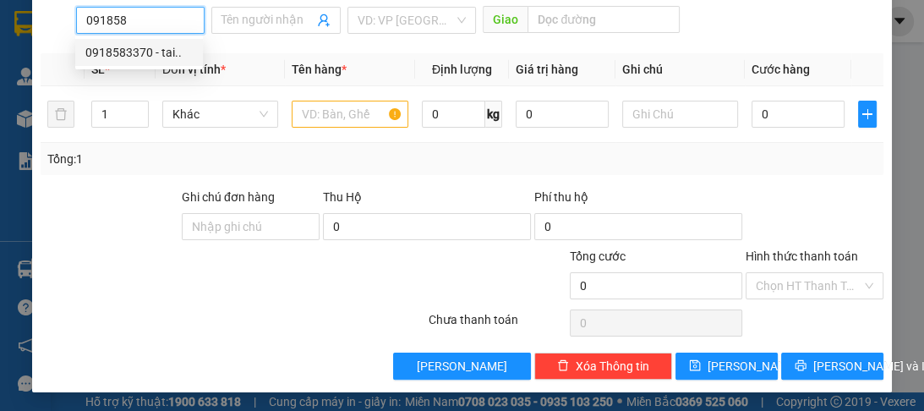
click at [117, 55] on div "0918583370 - tai.." at bounding box center [138, 52] width 107 height 19
type input "0918583370"
type input "tai.."
type input "100.000"
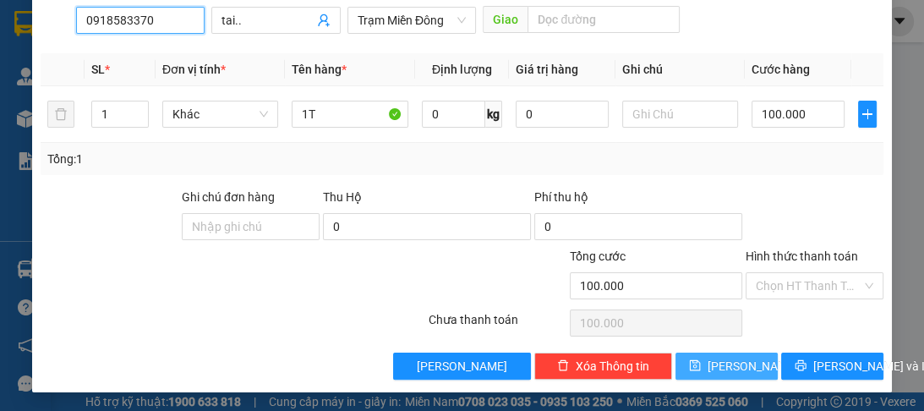
type input "0918583370"
drag, startPoint x: 696, startPoint y: 369, endPoint x: 561, endPoint y: 325, distance: 142.2
click at [696, 367] on button "[PERSON_NAME]" at bounding box center [726, 365] width 102 height 27
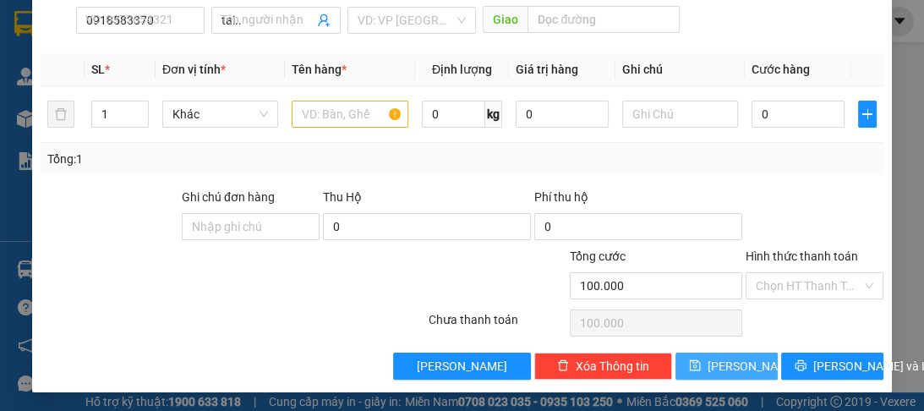
type input "0"
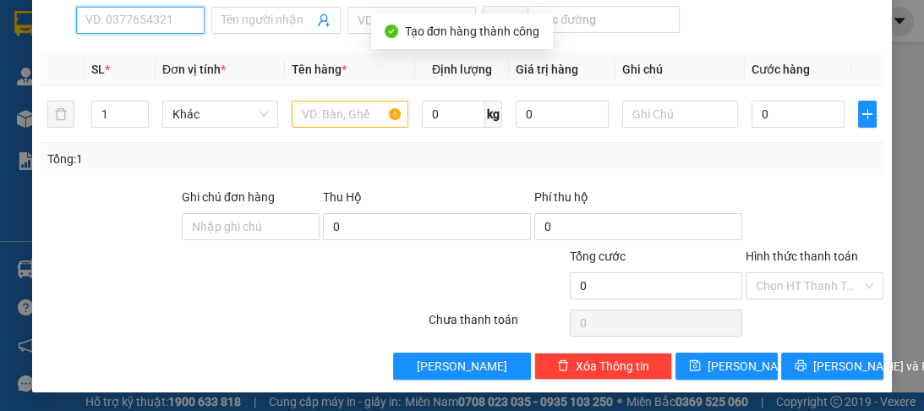
click at [120, 25] on input "SĐT Người Nhận *" at bounding box center [140, 20] width 128 height 27
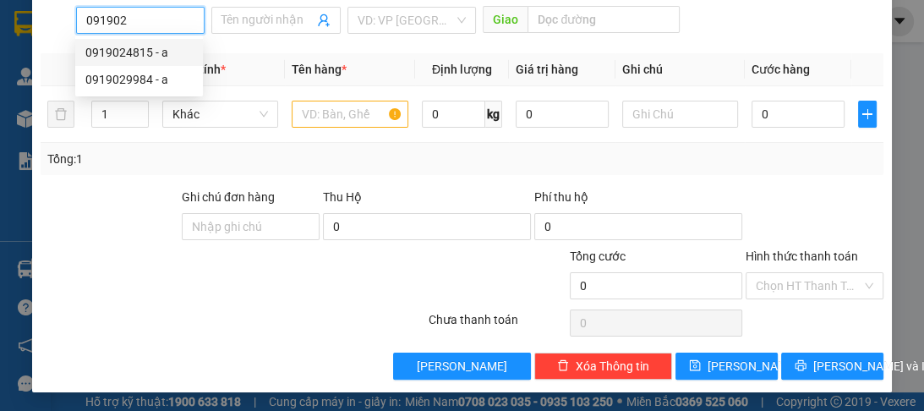
click at [131, 48] on div "0919024815 - a" at bounding box center [138, 52] width 107 height 19
type input "0919024815"
type input "a"
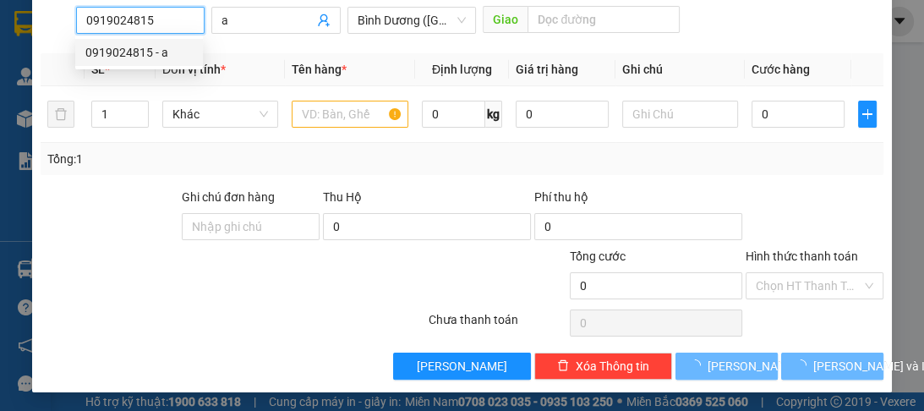
type input "150.000"
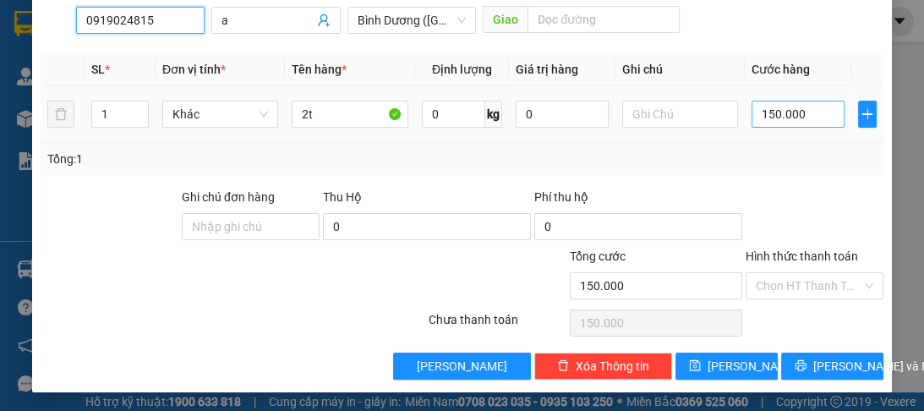
type input "0919024815"
click at [810, 117] on input "150.000" at bounding box center [797, 114] width 93 height 27
type input "0"
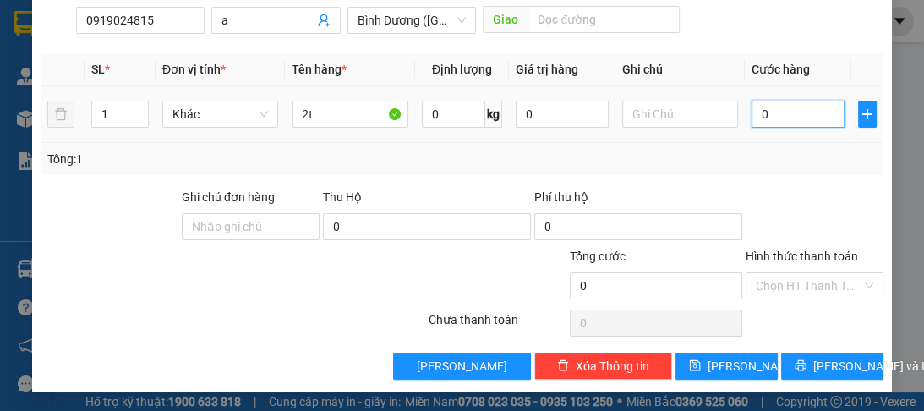
type input "0"
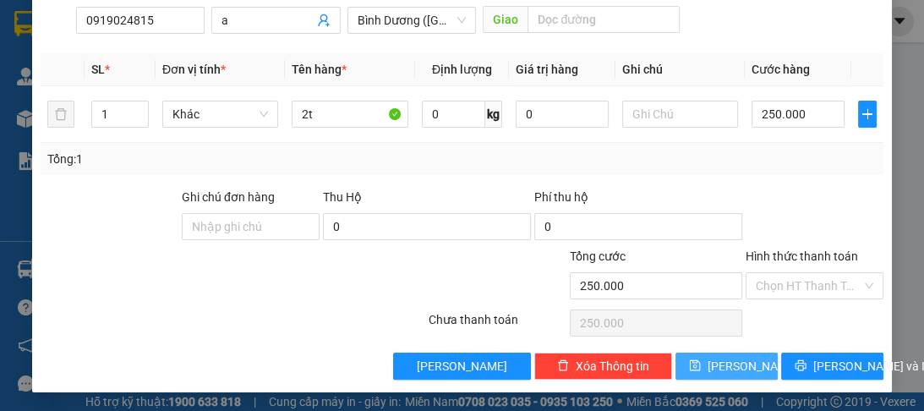
click at [738, 374] on button "[PERSON_NAME]" at bounding box center [726, 365] width 102 height 27
